Goal: Navigation & Orientation: Go to known website

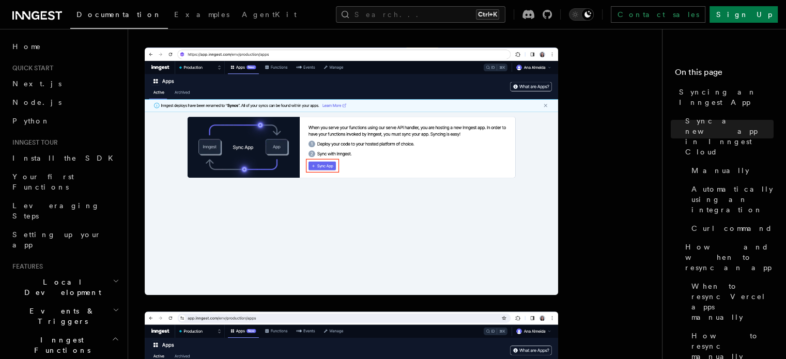
scroll to position [299, 0]
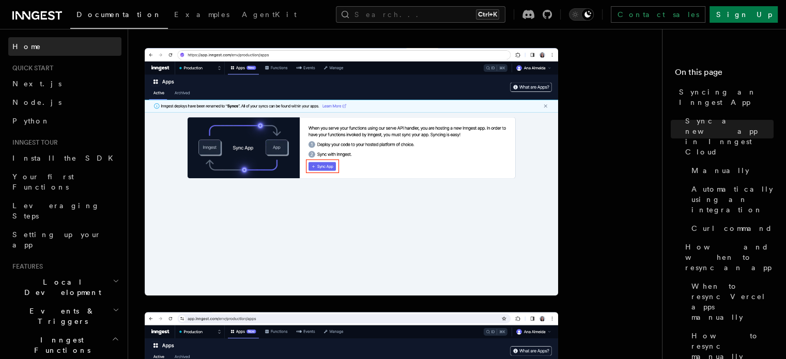
click at [24, 44] on span "Home" at bounding box center [26, 46] width 29 height 10
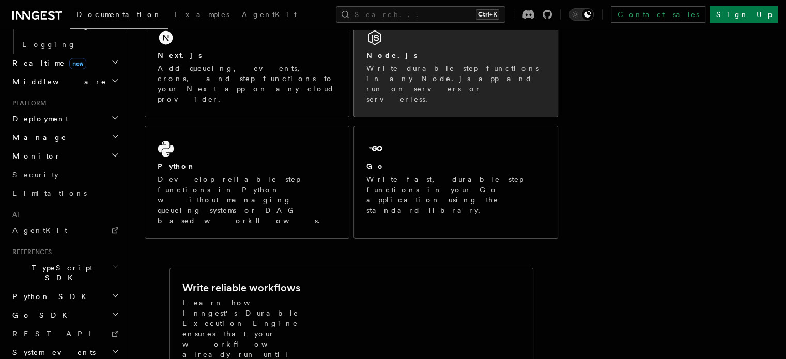
scroll to position [203, 0]
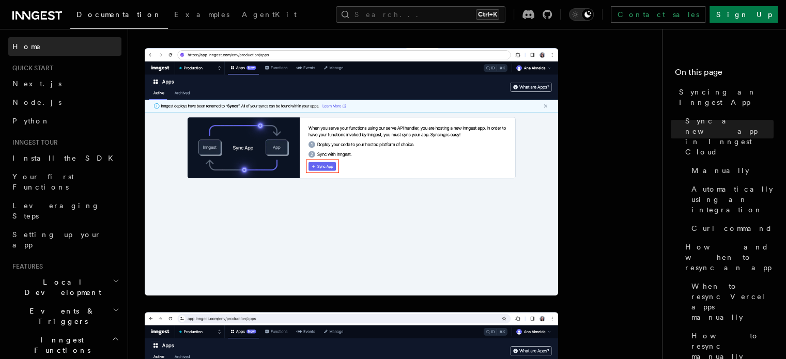
click at [29, 43] on span "Home" at bounding box center [26, 46] width 29 height 10
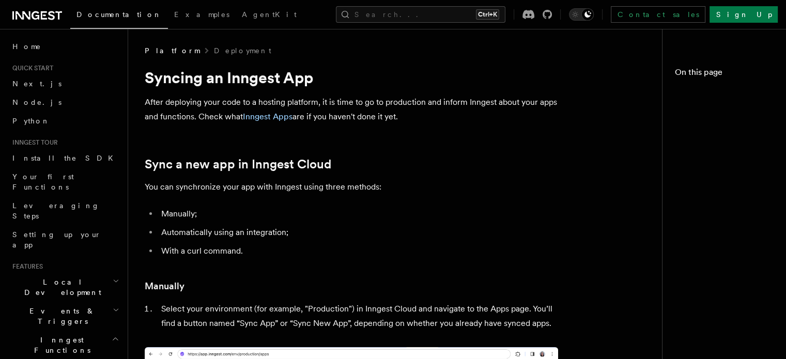
scroll to position [299, 0]
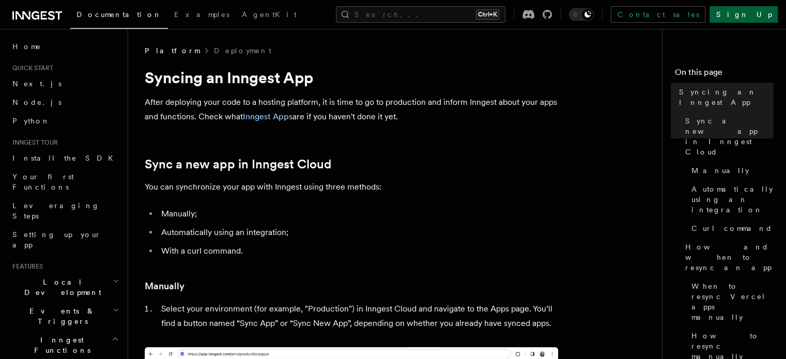
click at [755, 12] on link "Sign Up" at bounding box center [744, 14] width 68 height 17
